Goal: Book appointment/travel/reservation

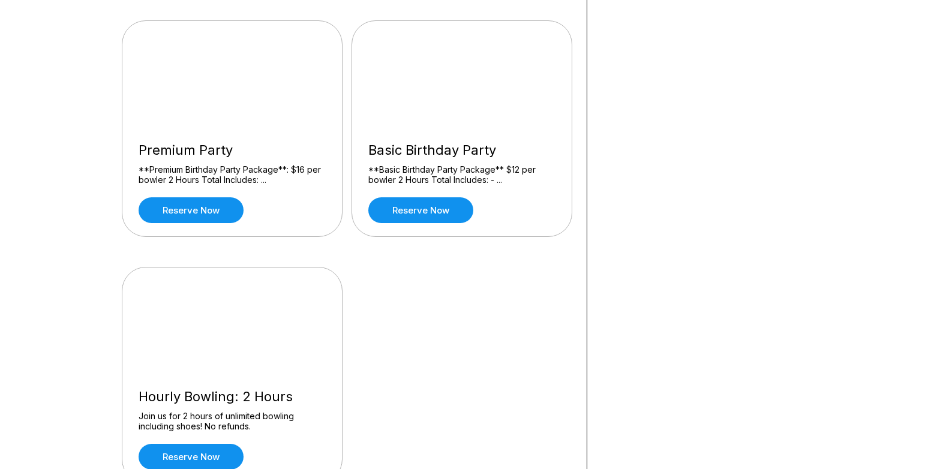
scroll to position [360, 0]
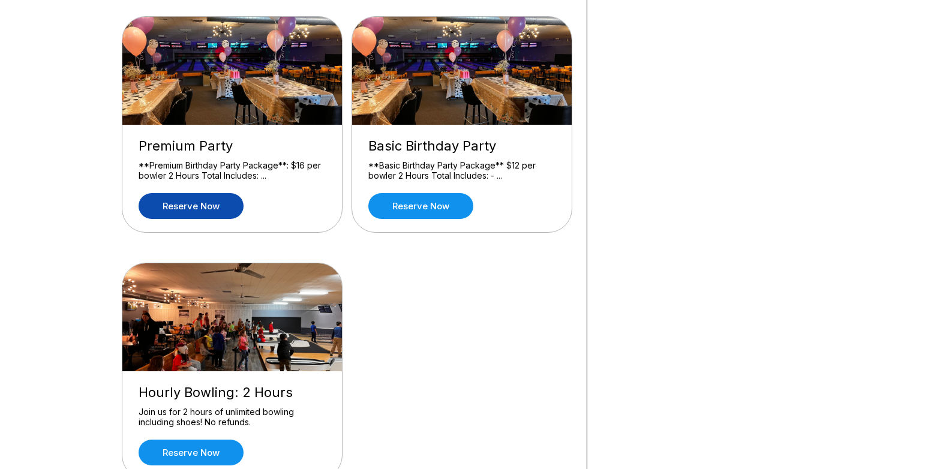
click at [181, 209] on link "Reserve now" at bounding box center [191, 206] width 105 height 26
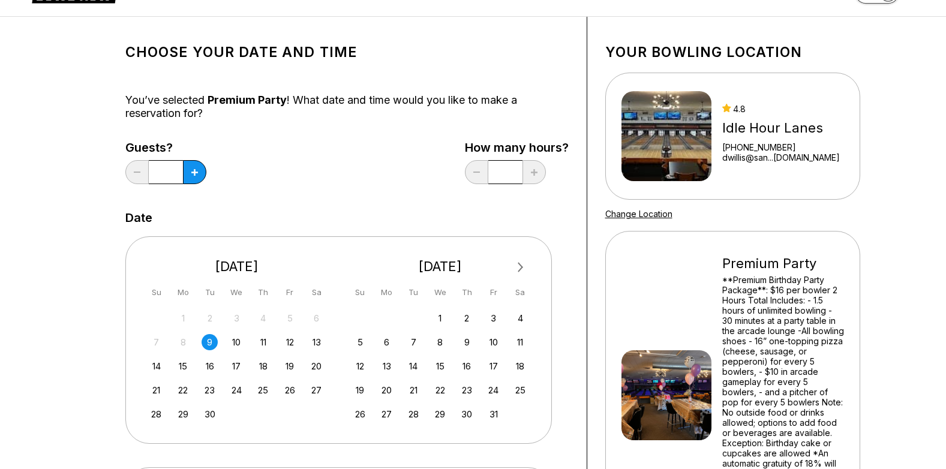
scroll to position [60, 0]
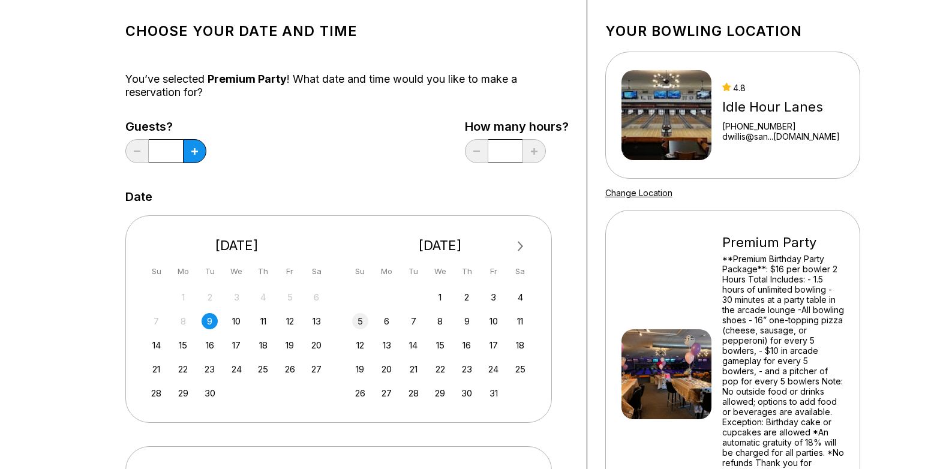
click at [355, 323] on div "5" at bounding box center [360, 321] width 16 height 16
click at [188, 147] on button at bounding box center [194, 151] width 23 height 24
click at [171, 151] on input "*" at bounding box center [166, 151] width 34 height 24
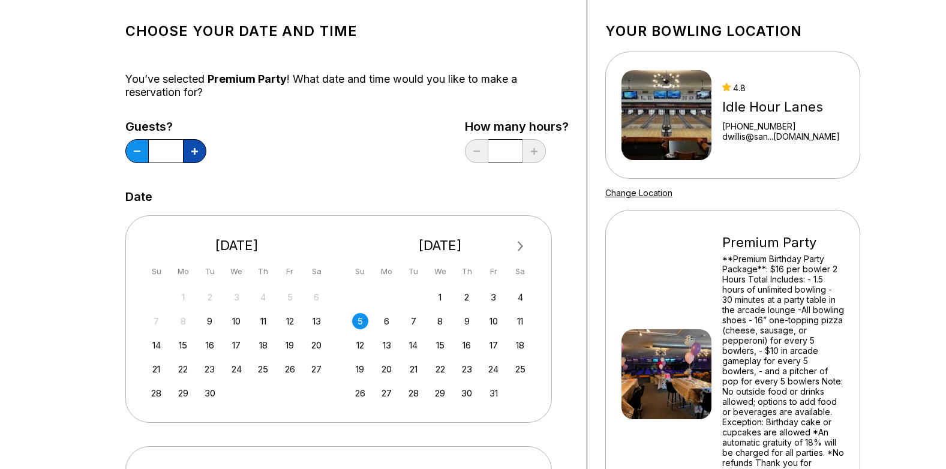
drag, startPoint x: 171, startPoint y: 151, endPoint x: 194, endPoint y: 152, distance: 23.4
click at [194, 152] on icon at bounding box center [194, 151] width 7 height 7
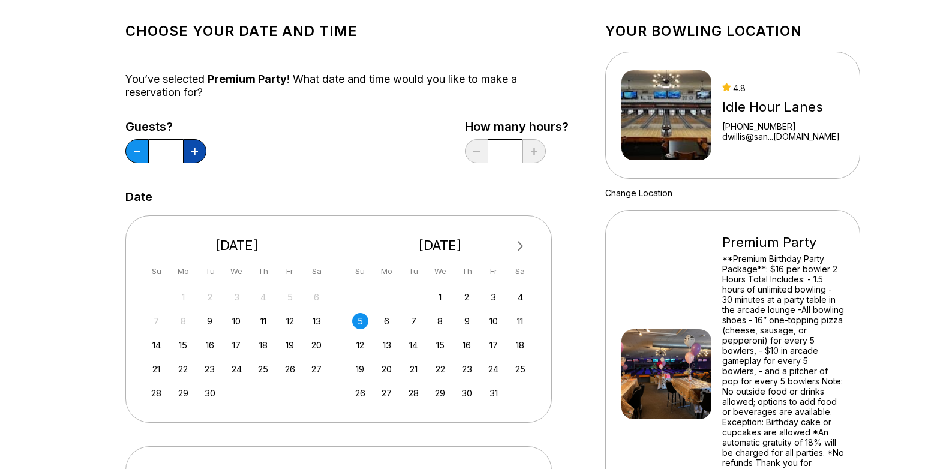
click at [194, 152] on icon at bounding box center [194, 151] width 7 height 7
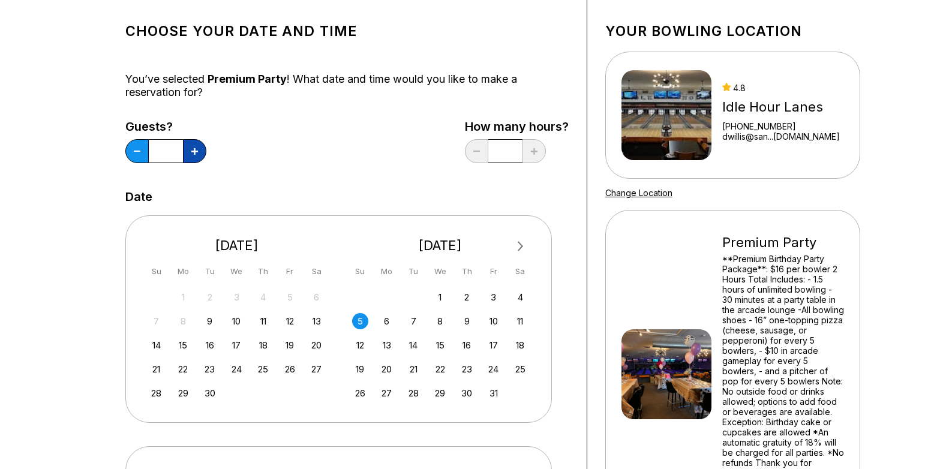
click at [194, 152] on icon at bounding box center [194, 151] width 7 height 7
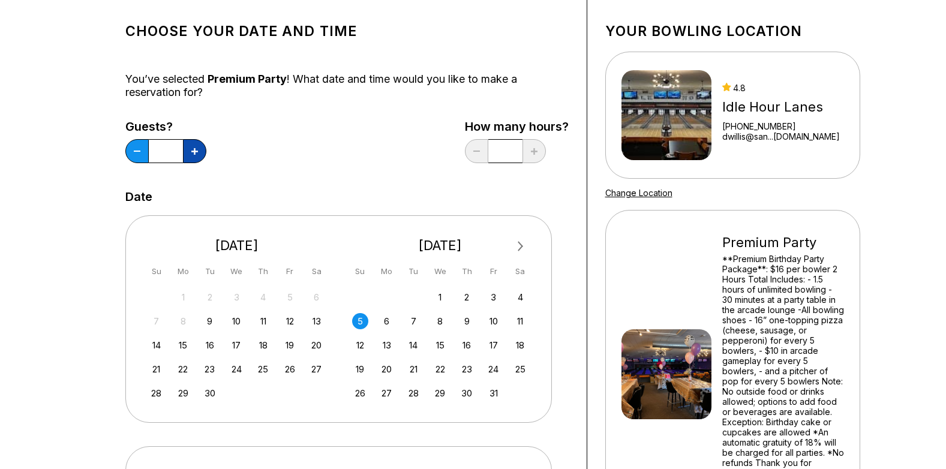
click at [194, 152] on icon at bounding box center [194, 151] width 7 height 7
click at [138, 149] on button at bounding box center [136, 151] width 23 height 24
type input "**"
click at [316, 152] on div "Guests? ** How many hours? *" at bounding box center [346, 144] width 443 height 49
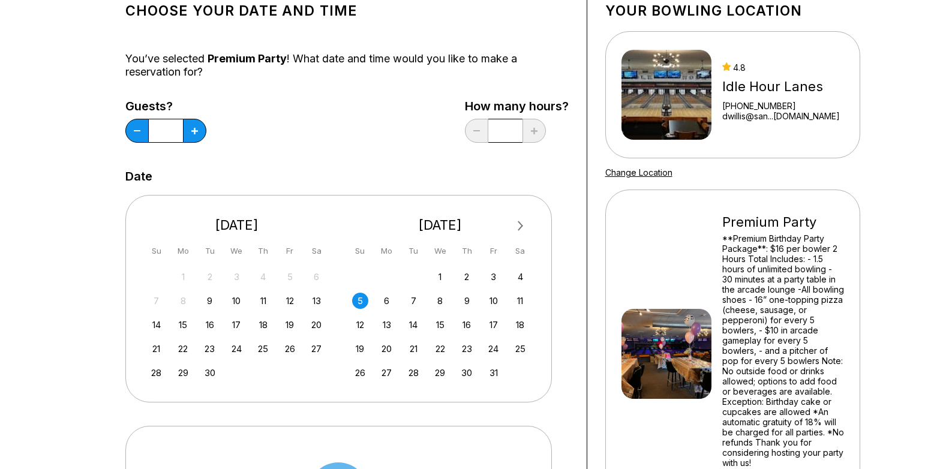
scroll to position [140, 0]
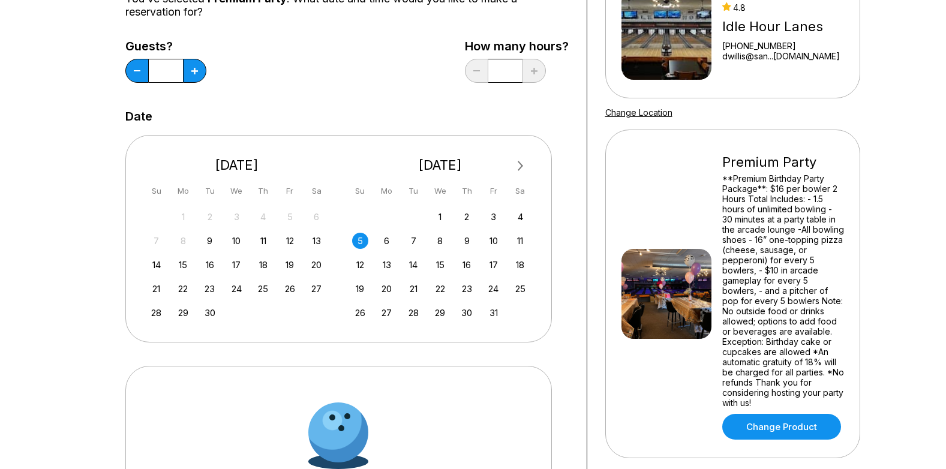
click at [357, 233] on div "5" at bounding box center [360, 241] width 16 height 16
click at [516, 214] on div "4" at bounding box center [520, 217] width 16 height 16
click at [359, 239] on div "5" at bounding box center [360, 241] width 16 height 16
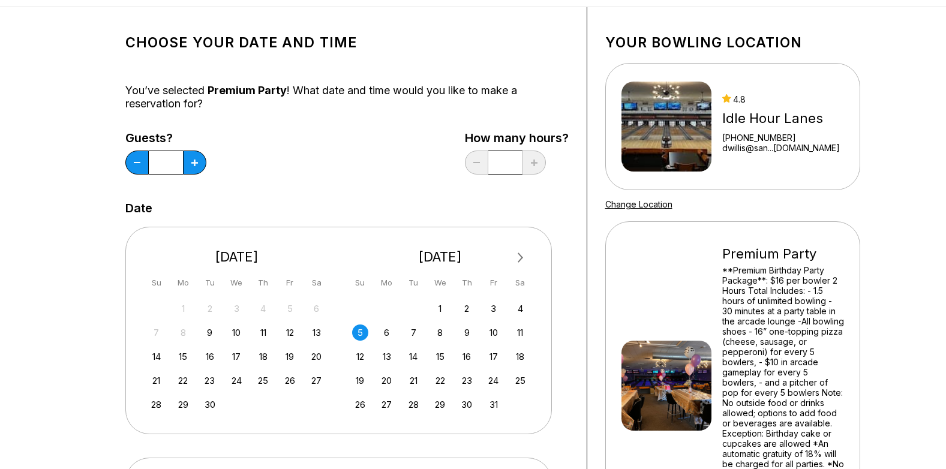
scroll to position [0, 0]
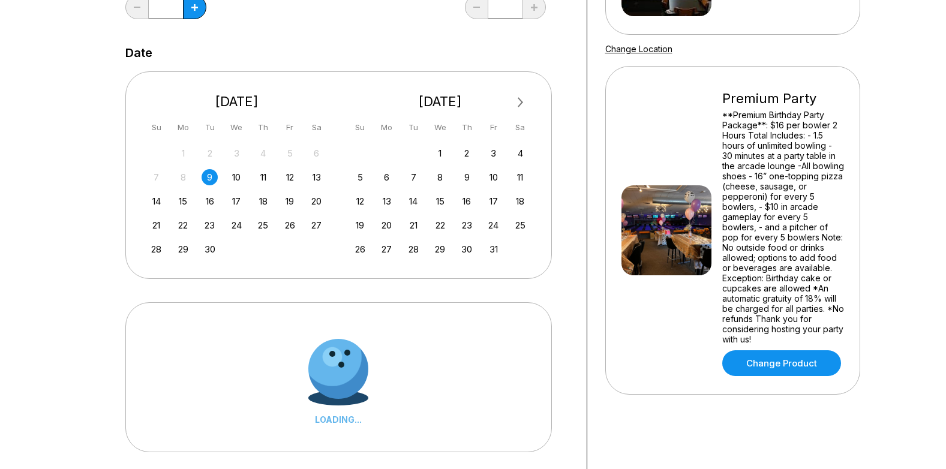
scroll to position [180, 0]
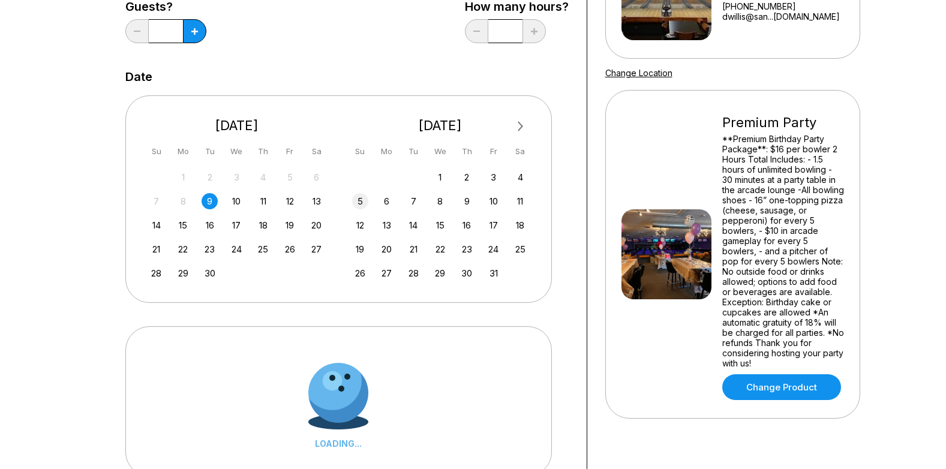
click at [358, 198] on div "5" at bounding box center [360, 201] width 16 height 16
click at [191, 29] on icon at bounding box center [194, 31] width 7 height 7
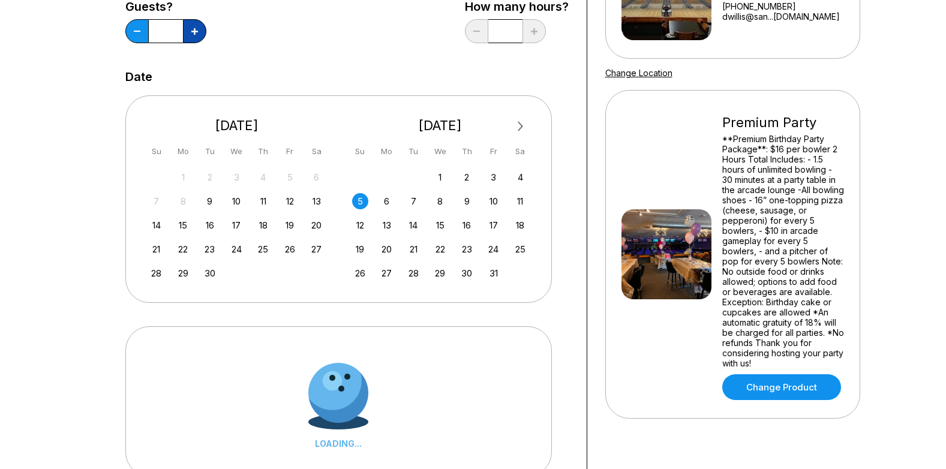
click at [191, 29] on icon at bounding box center [194, 31] width 7 height 7
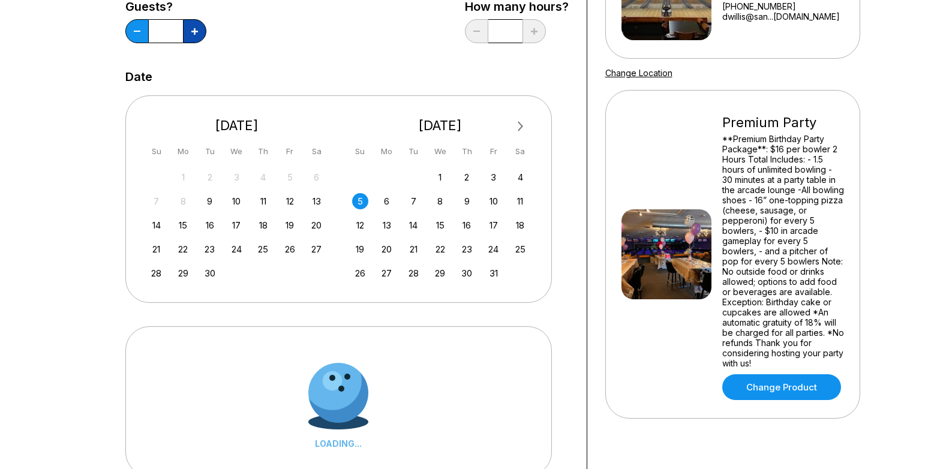
click at [191, 29] on icon at bounding box center [194, 31] width 7 height 7
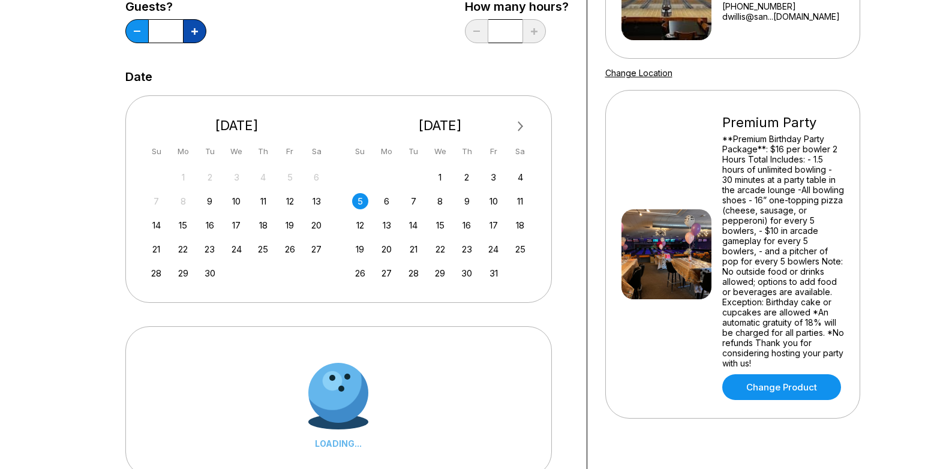
click at [191, 29] on icon at bounding box center [194, 31] width 7 height 7
click at [139, 30] on button at bounding box center [136, 31] width 23 height 24
type input "**"
